Goal: Navigation & Orientation: Find specific page/section

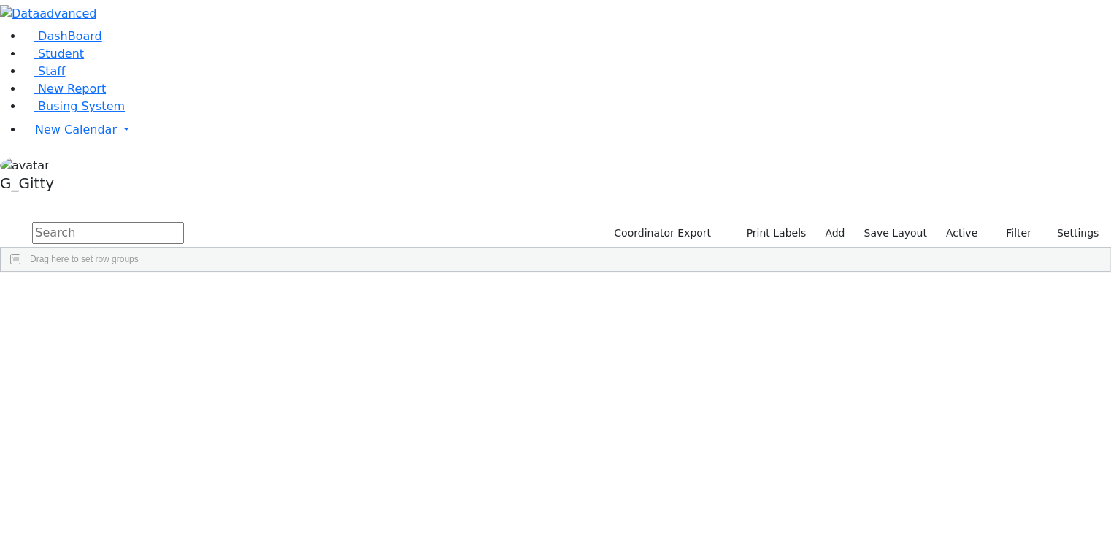
scroll to position [1284, 0]
click at [65, 78] on link "Staff" at bounding box center [44, 71] width 42 height 14
click at [111, 28] on div at bounding box center [555, 14] width 1111 height 28
click at [102, 43] on link "DashBoard" at bounding box center [62, 36] width 79 height 14
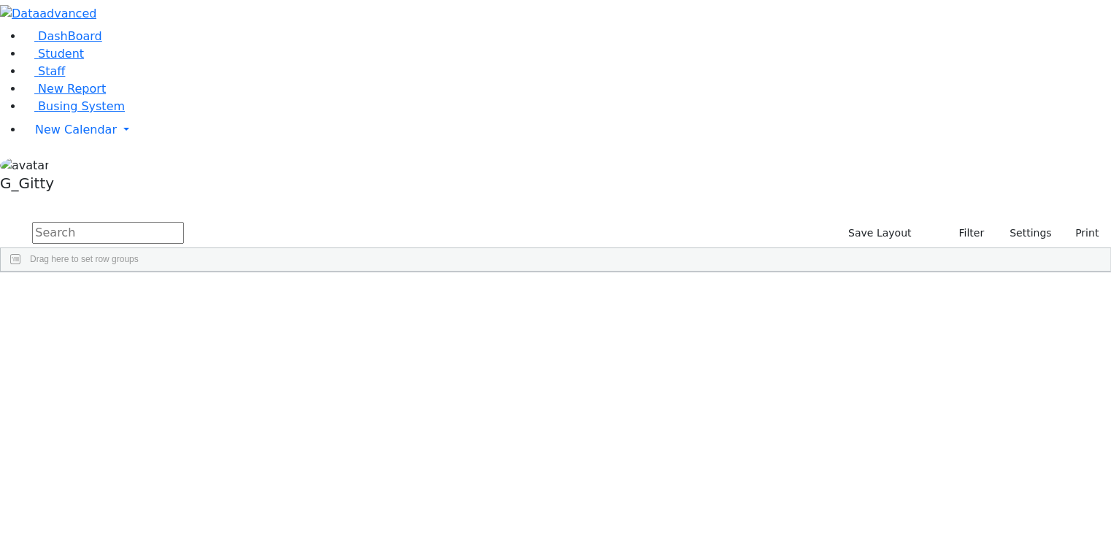
scroll to position [1226, 0]
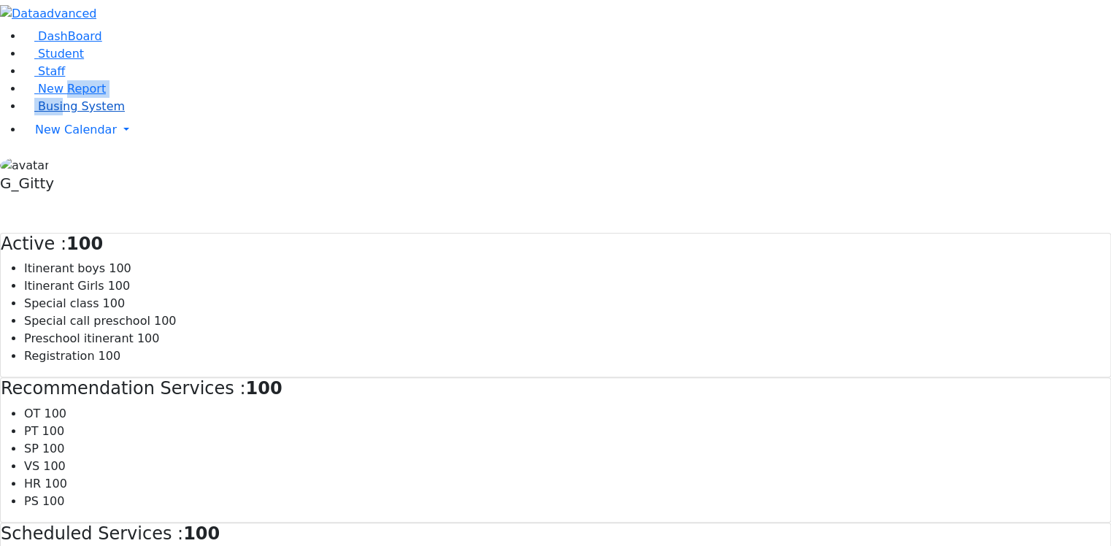
drag, startPoint x: 55, startPoint y: 182, endPoint x: 51, endPoint y: 193, distance: 11.5
click at [52, 145] on ul "DashBoard Student Staff New Report Busing System New Calendar Calendar Unschedu…" at bounding box center [555, 86] width 1111 height 117
click at [22, 28] on div at bounding box center [555, 14] width 1111 height 28
